Goal: Task Accomplishment & Management: Use online tool/utility

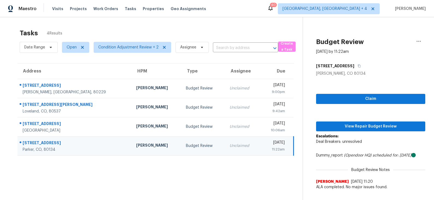
scroll to position [17, 0]
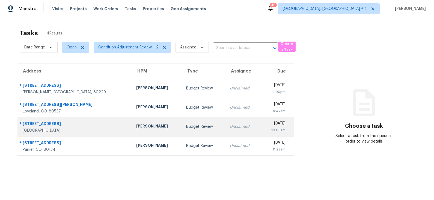
click at [182, 129] on td "Budget Review" at bounding box center [204, 126] width 44 height 19
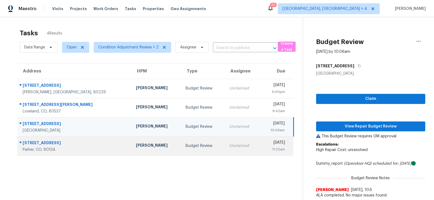
click at [186, 144] on div "Budget Review" at bounding box center [203, 145] width 35 height 5
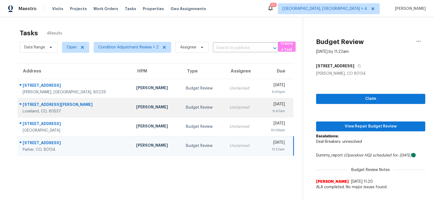
click at [186, 105] on div "Budget Review" at bounding box center [203, 107] width 35 height 5
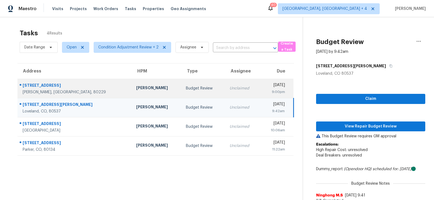
click at [186, 87] on div "Budget Review" at bounding box center [203, 87] width 35 height 5
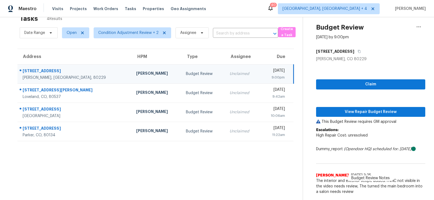
scroll to position [14, 0]
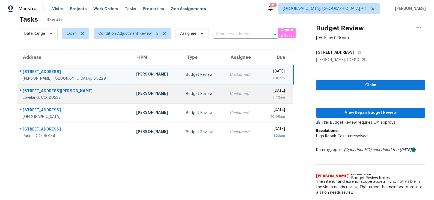
click at [186, 93] on div "Budget Review" at bounding box center [203, 93] width 35 height 5
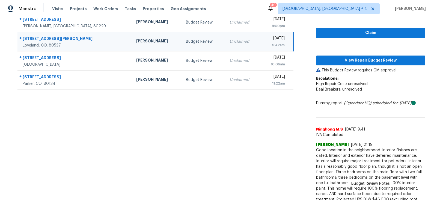
scroll to position [65, 0]
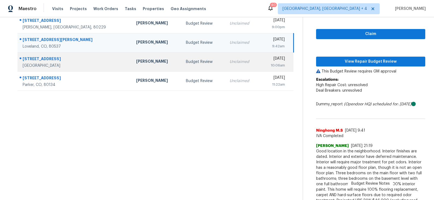
click at [148, 63] on td "Nick Pulliam" at bounding box center [157, 61] width 50 height 19
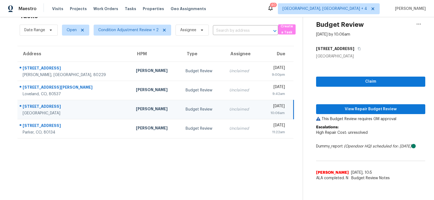
scroll to position [17, 0]
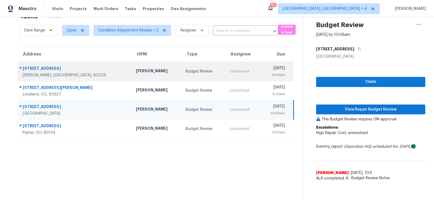
click at [225, 76] on td "Unclaimed" at bounding box center [242, 71] width 35 height 19
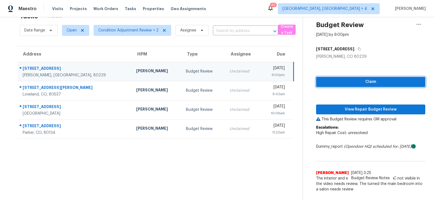
click at [354, 82] on span "Claim" at bounding box center [371, 81] width 101 height 7
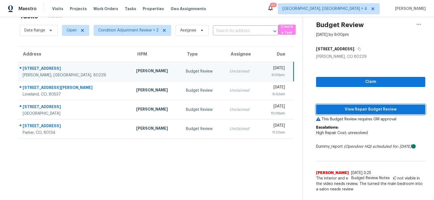
click at [354, 107] on span "View Repair Budget Review" at bounding box center [371, 109] width 101 height 7
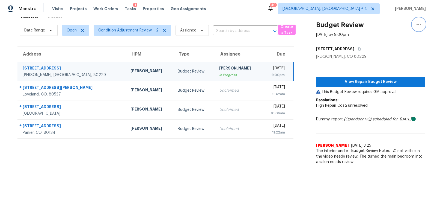
click at [422, 23] on button "button" at bounding box center [418, 24] width 13 height 13
click at [405, 31] on div "Unclaim this task" at bounding box center [388, 31] width 43 height 5
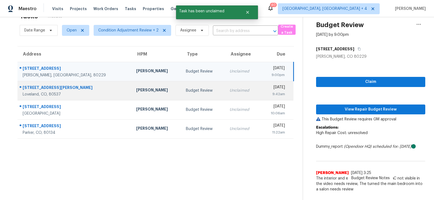
click at [230, 91] on div "Unclaimed" at bounding box center [243, 90] width 26 height 5
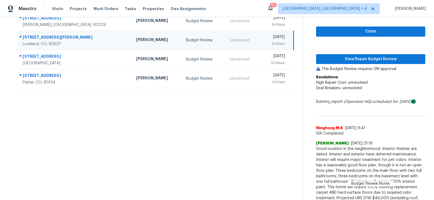
scroll to position [0, 0]
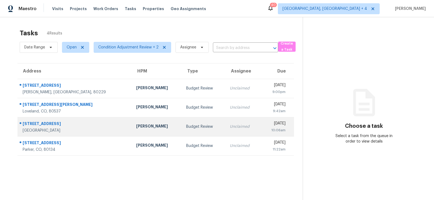
click at [186, 129] on div "Budget Review" at bounding box center [203, 126] width 35 height 5
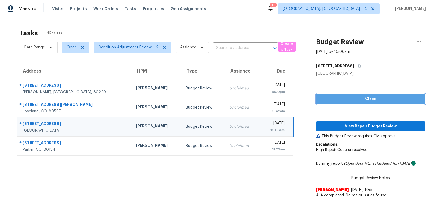
click at [368, 99] on span "Claim" at bounding box center [371, 98] width 101 height 7
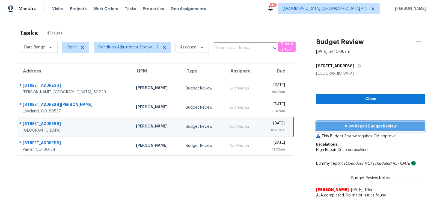
click at [361, 126] on span "View Repair Budget Review" at bounding box center [371, 126] width 101 height 7
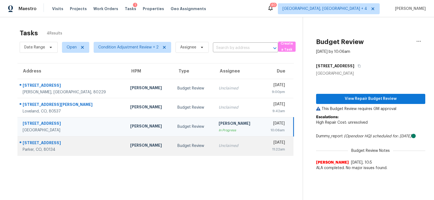
click at [187, 147] on td "Budget Review" at bounding box center [194, 145] width 42 height 19
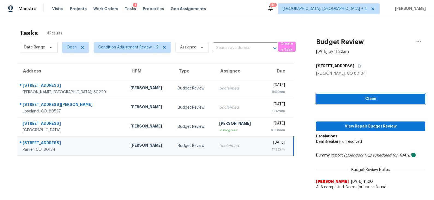
click at [354, 100] on span "Claim" at bounding box center [371, 98] width 101 height 7
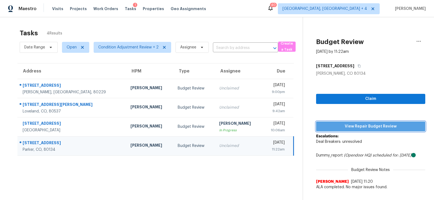
click at [352, 127] on span "View Repair Budget Review" at bounding box center [371, 126] width 101 height 7
